Goal: Information Seeking & Learning: Learn about a topic

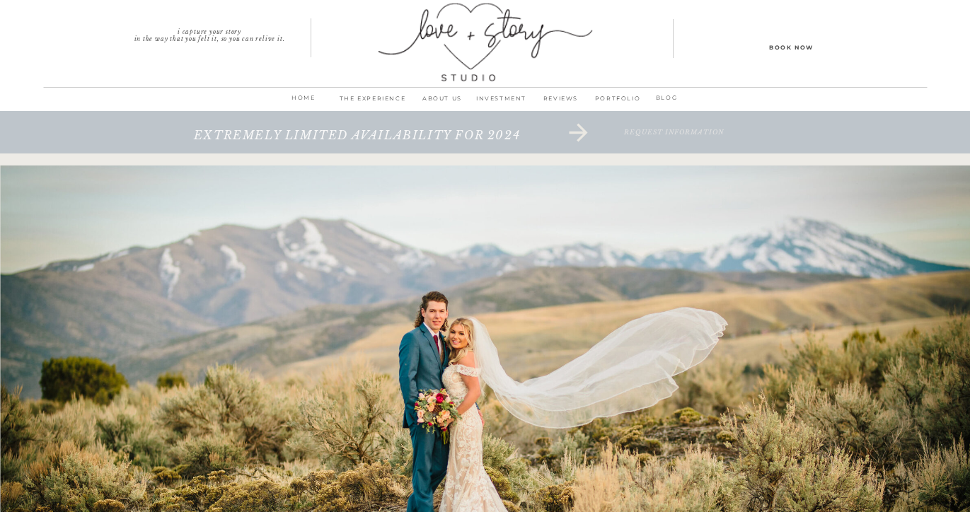
click at [501, 99] on p "INVESTMENT" at bounding box center [501, 103] width 59 height 20
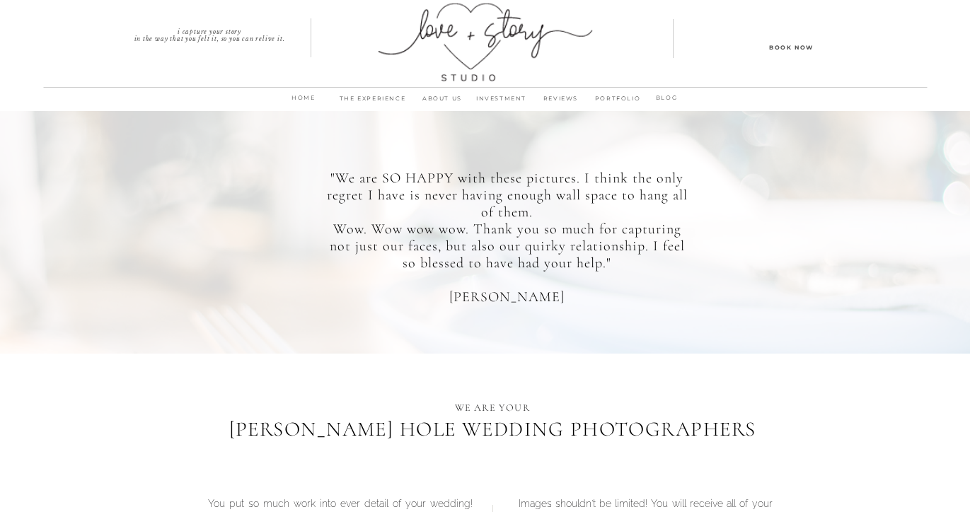
click at [606, 97] on p "PORTFOLIO" at bounding box center [618, 103] width 54 height 20
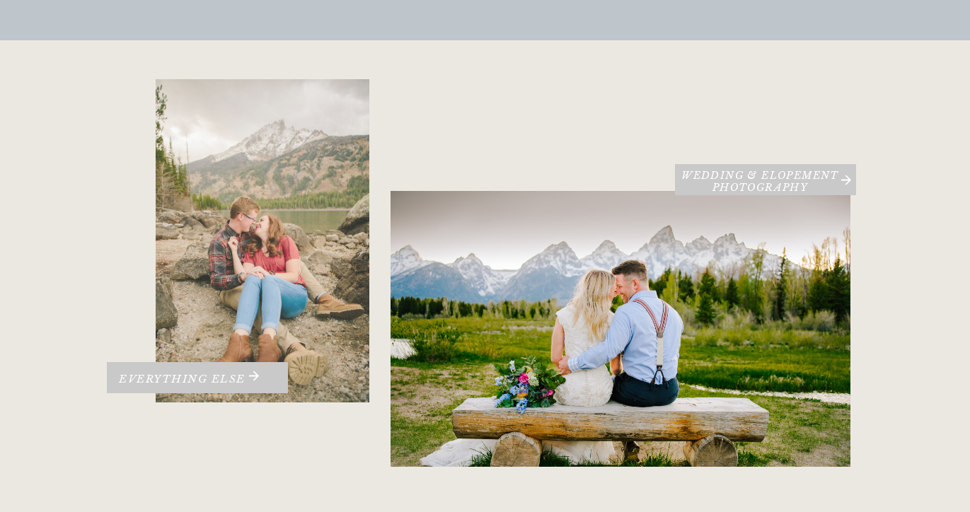
scroll to position [243, 0]
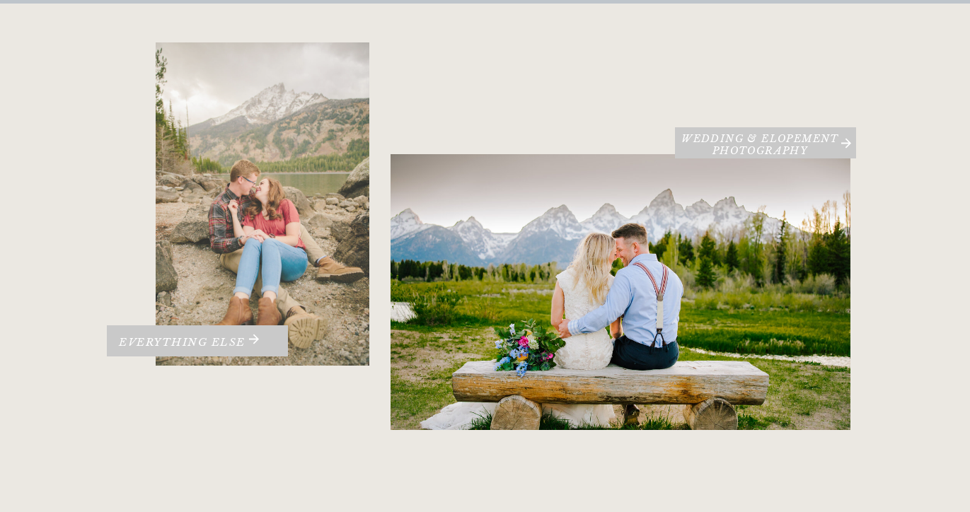
click at [275, 213] on div at bounding box center [263, 203] width 214 height 323
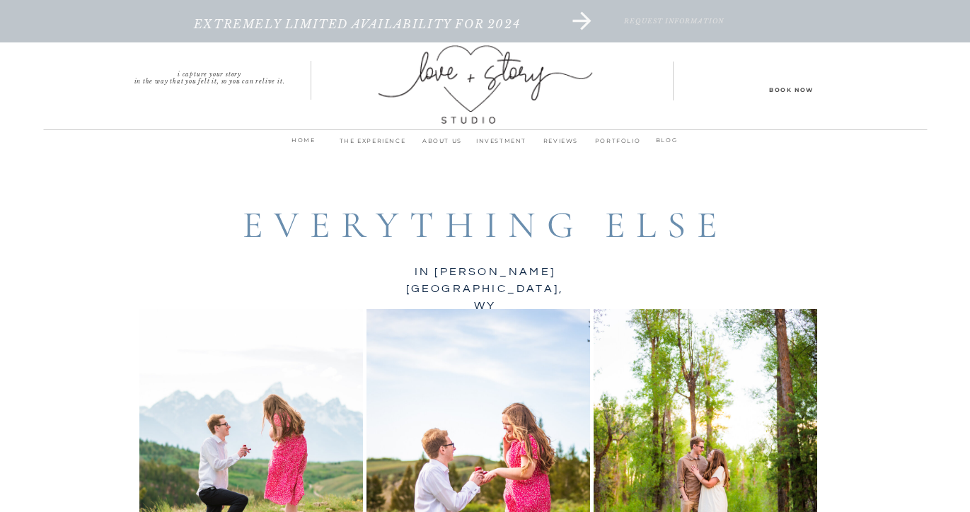
click at [493, 139] on p "INVESTMENT" at bounding box center [501, 145] width 59 height 20
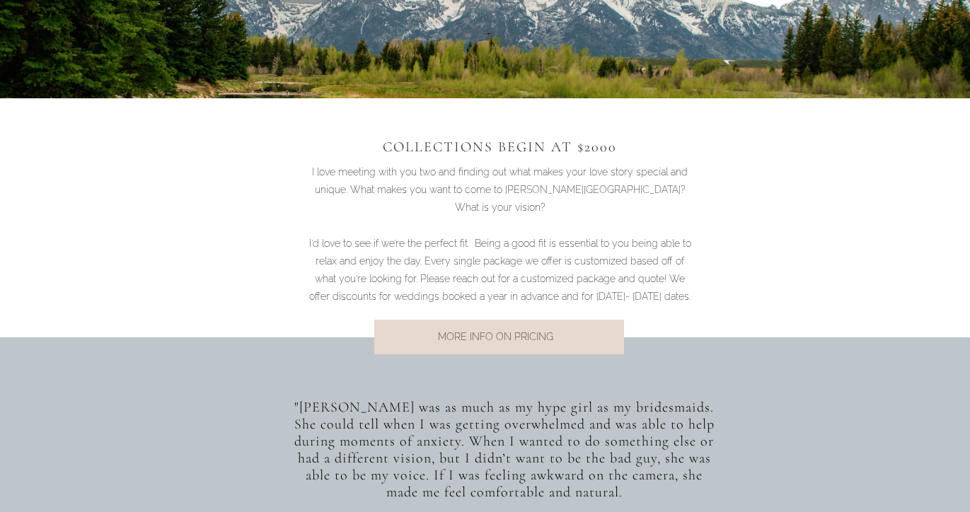
scroll to position [937, 0]
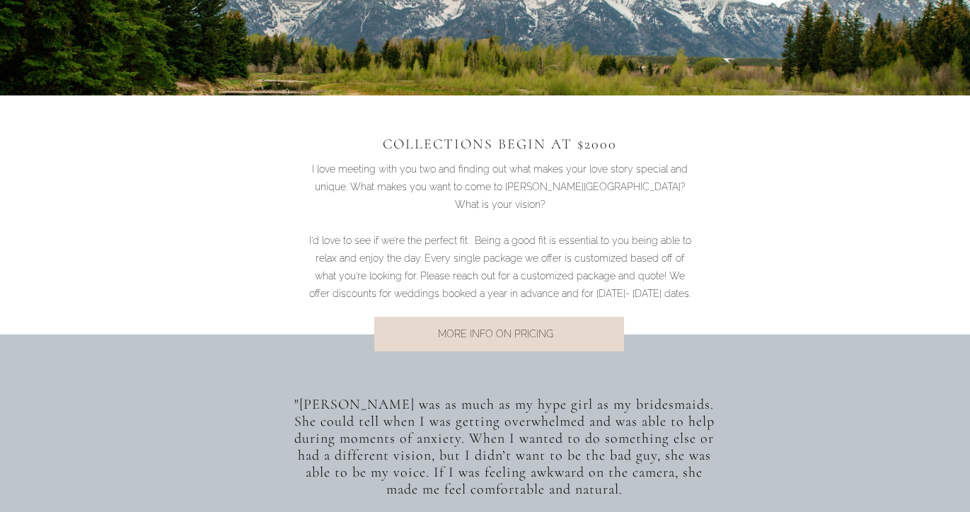
click at [449, 333] on p "MORE INFO ON PRICING" at bounding box center [495, 334] width 287 height 19
